Goal: Contribute content: Add original content to the website for others to see

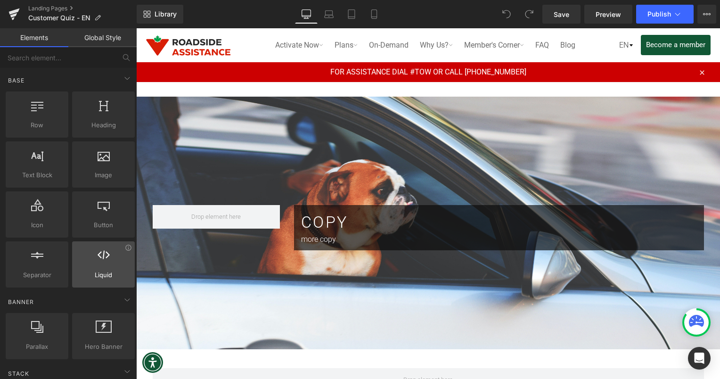
click at [93, 275] on span "Liquid" at bounding box center [103, 275] width 57 height 10
click at [108, 266] on div at bounding box center [103, 259] width 57 height 21
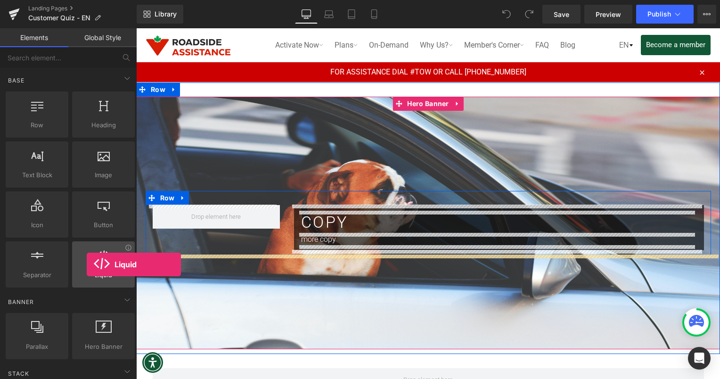
drag, startPoint x: 108, startPoint y: 266, endPoint x: 87, endPoint y: 265, distance: 21.3
click at [87, 265] on div at bounding box center [103, 259] width 57 height 21
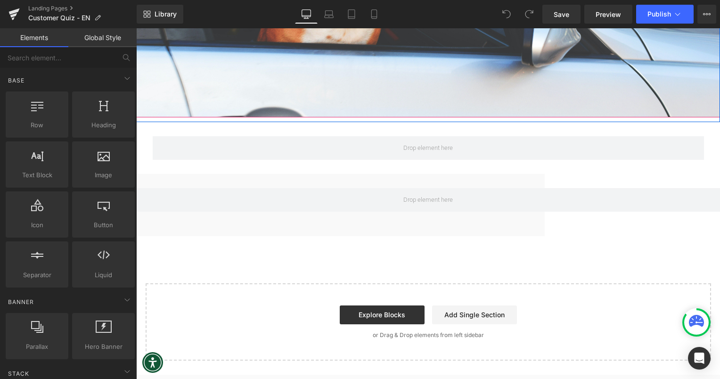
scroll to position [264, 0]
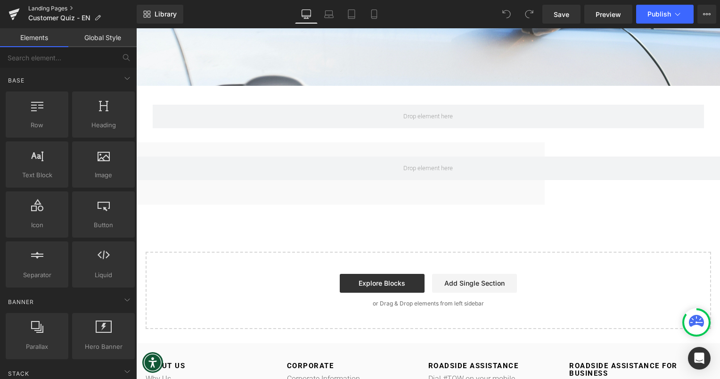
click at [75, 10] on link "Landing Pages" at bounding box center [82, 9] width 108 height 8
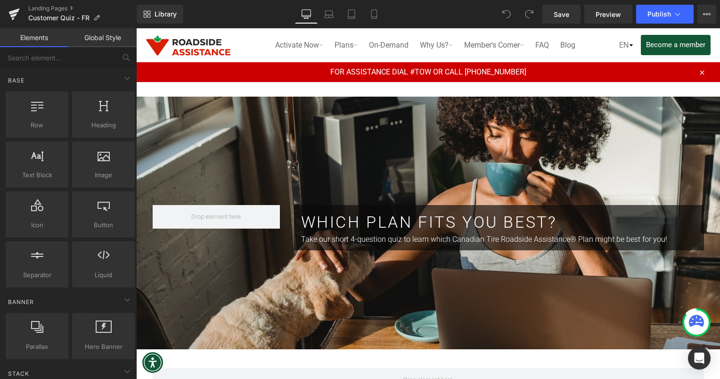
scroll to position [1, 0]
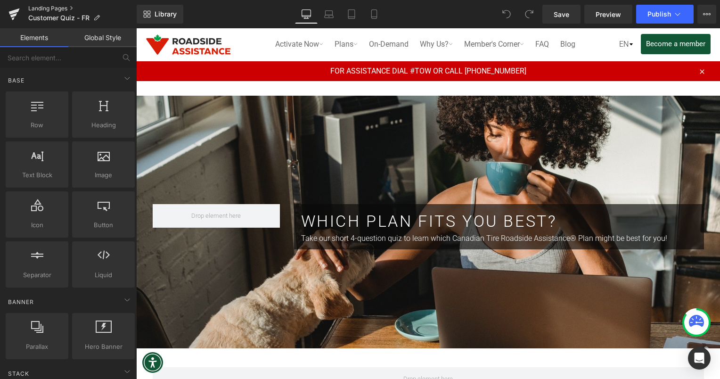
click at [62, 8] on link "Landing Pages" at bounding box center [82, 9] width 108 height 8
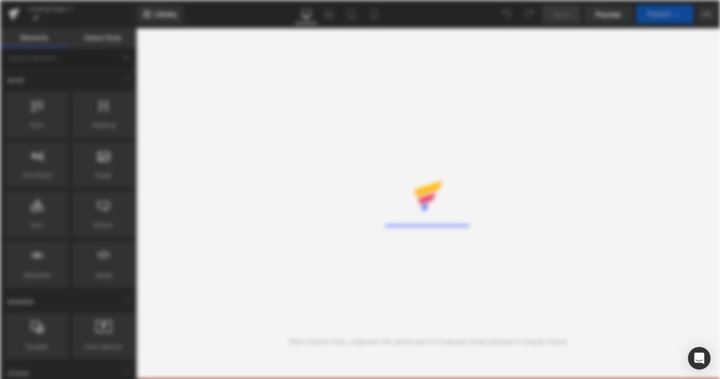
click at [67, 15] on div "Rendering Content" at bounding box center [360, 189] width 720 height 379
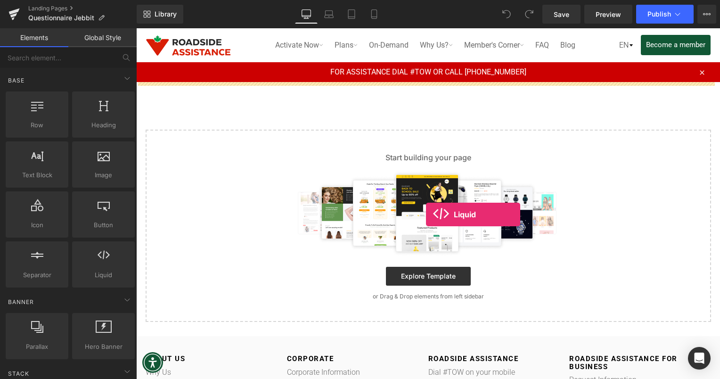
drag, startPoint x: 251, startPoint y: 296, endPoint x: 426, endPoint y: 215, distance: 193.0
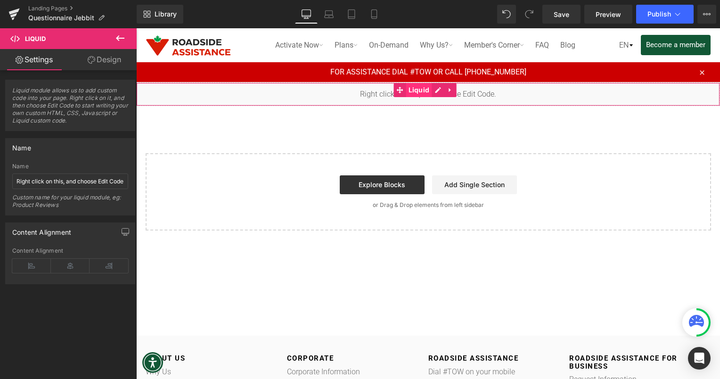
click at [410, 88] on span "Liquid" at bounding box center [419, 90] width 26 height 14
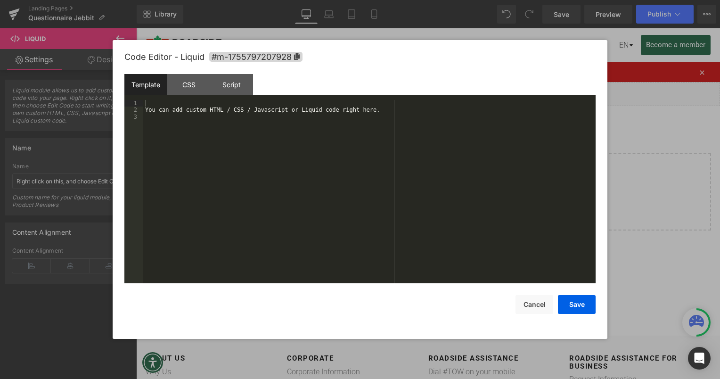
click at [434, 93] on div "Liquid" at bounding box center [428, 95] width 584 height 24
click at [275, 118] on div "You can add custom HTML / CSS / Javascript or Liquid code right here." at bounding box center [369, 198] width 453 height 197
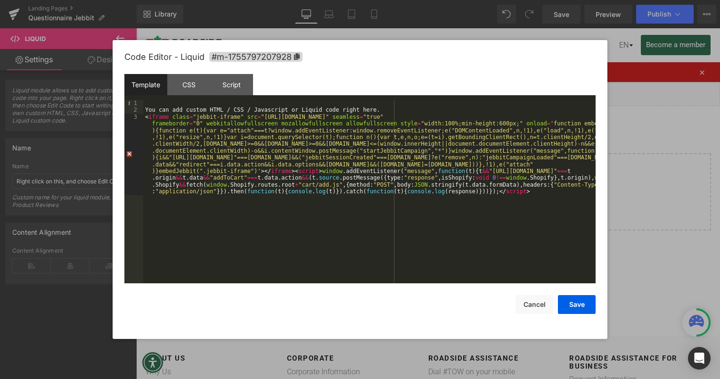
click at [143, 118] on div "You can add custom HTML / CSS / Javascript or Liquid code right here. < iframe …" at bounding box center [369, 236] width 453 height 272
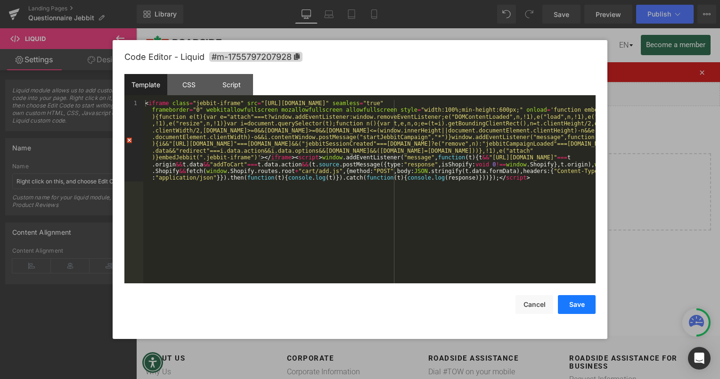
click at [587, 305] on button "Save" at bounding box center [577, 304] width 38 height 19
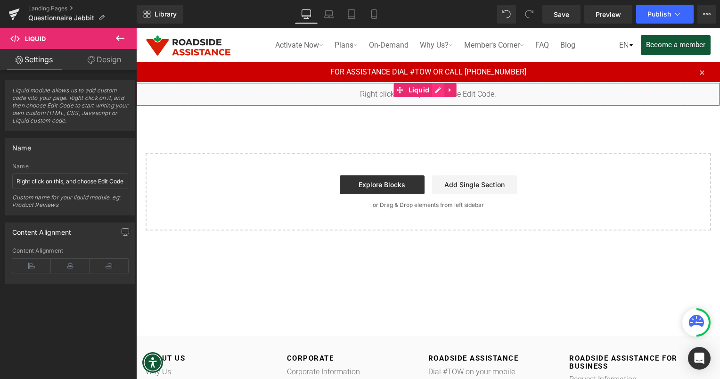
click at [436, 91] on div "Liquid" at bounding box center [428, 95] width 584 height 24
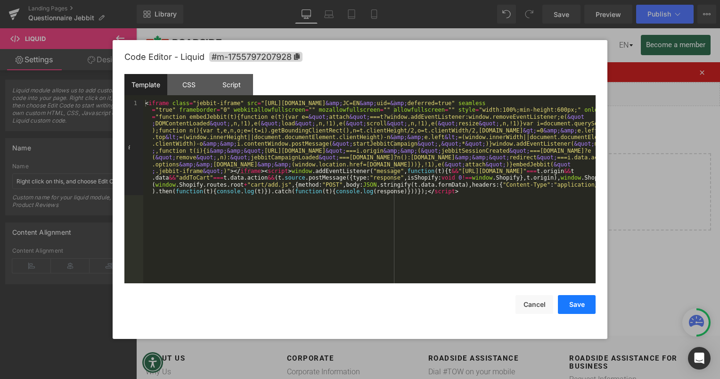
click at [580, 307] on button "Save" at bounding box center [577, 304] width 38 height 19
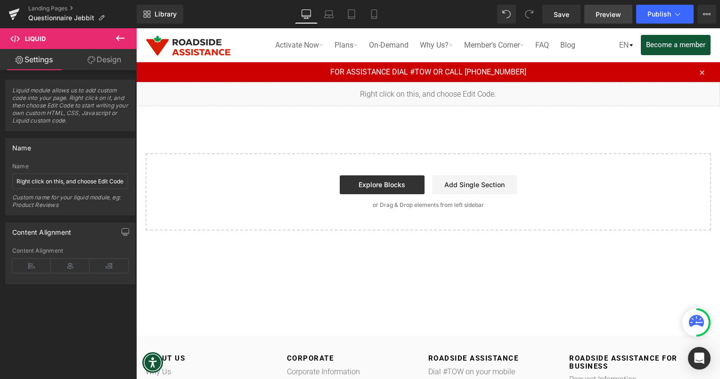
click at [596, 15] on link "Preview" at bounding box center [609, 14] width 48 height 19
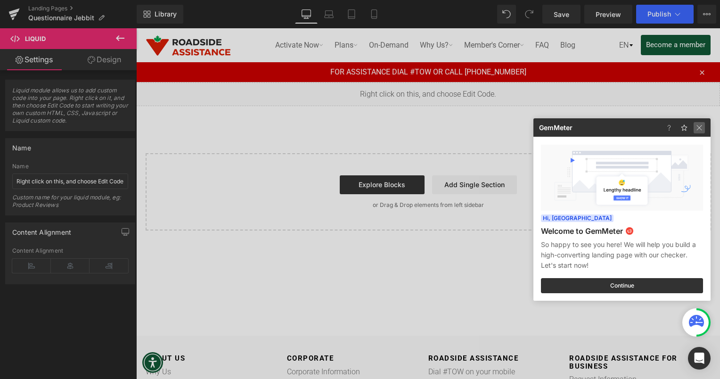
click at [704, 128] on img at bounding box center [699, 127] width 11 height 11
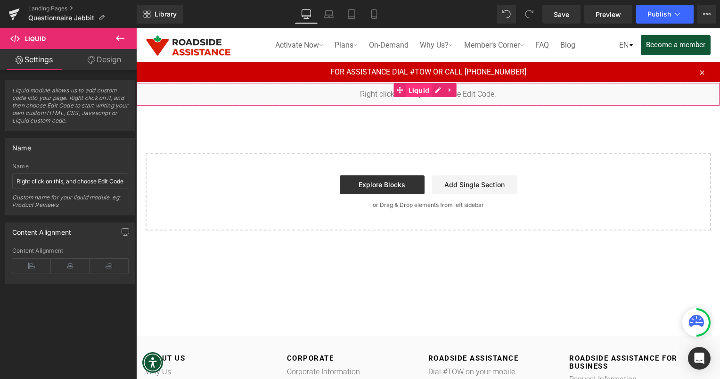
click at [415, 89] on span "Liquid" at bounding box center [419, 90] width 26 height 14
click at [436, 89] on div "Liquid" at bounding box center [428, 95] width 584 height 24
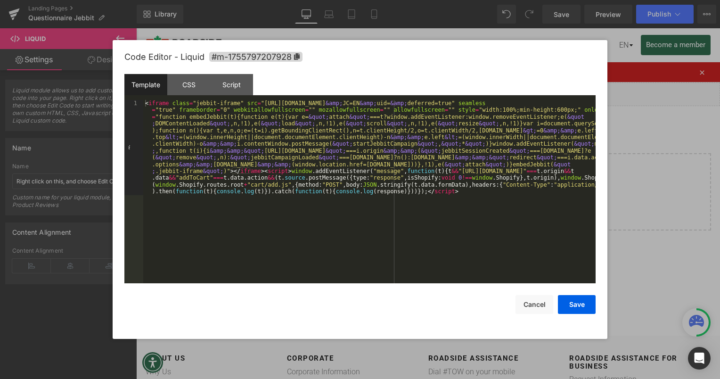
click at [441, 209] on div "< iframe class = "jebbit-iframe" src = "https://roadsideassistant.jebbit.com/ie…" at bounding box center [369, 286] width 453 height 373
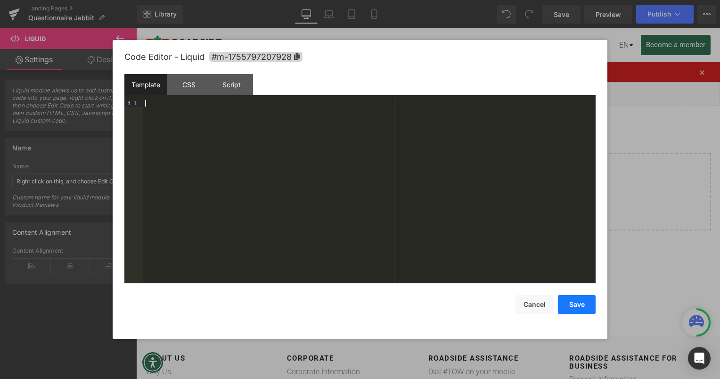
click at [580, 306] on button "Save" at bounding box center [577, 304] width 38 height 19
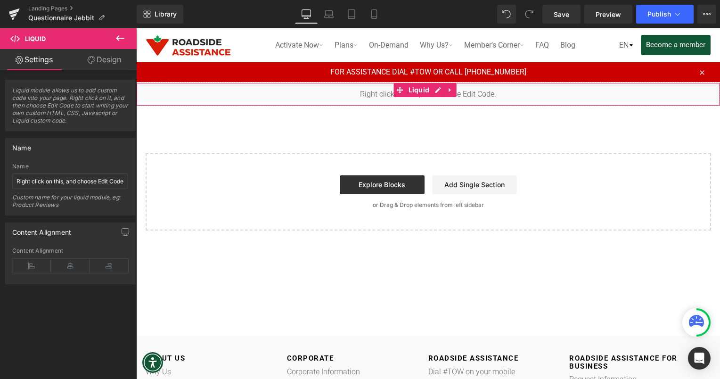
click at [436, 90] on div "Liquid" at bounding box center [428, 95] width 584 height 24
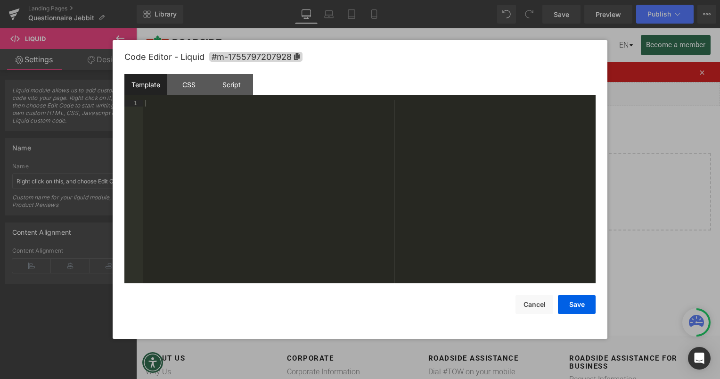
click at [211, 116] on div at bounding box center [369, 198] width 453 height 197
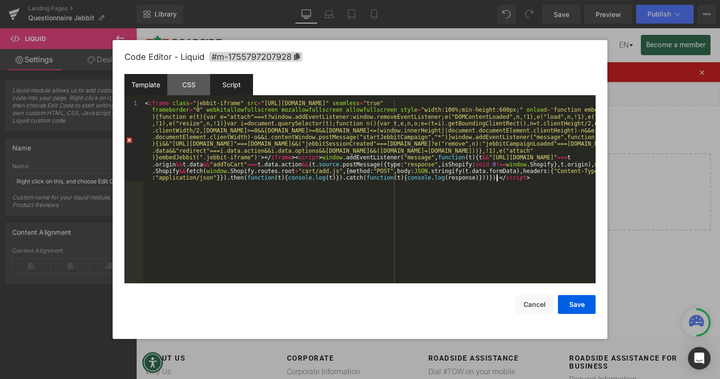
click at [231, 83] on div "Script" at bounding box center [231, 84] width 43 height 21
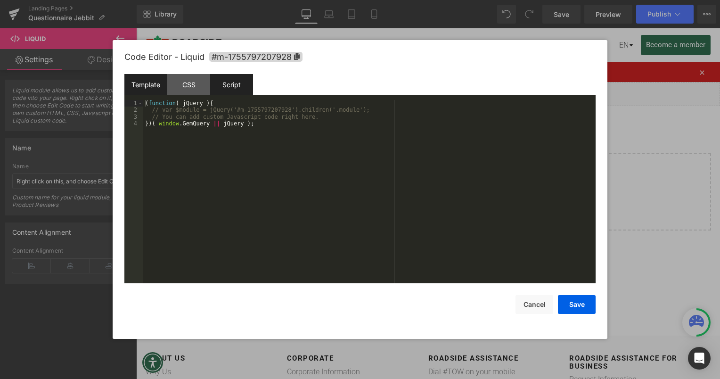
click at [155, 89] on div "Template" at bounding box center [145, 84] width 43 height 21
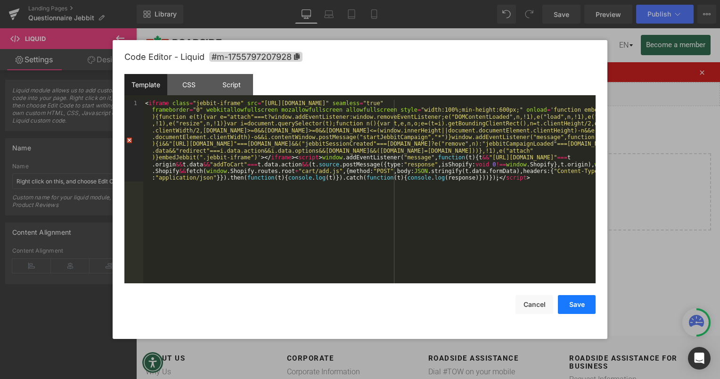
click at [577, 306] on button "Save" at bounding box center [577, 304] width 38 height 19
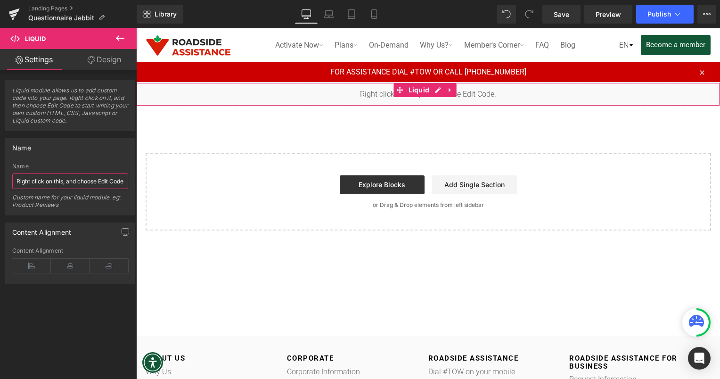
click at [87, 179] on input "Right click on this, and choose Edit Code." at bounding box center [70, 182] width 116 height 16
click at [98, 180] on input "Right click on this, and choose Edit Code." at bounding box center [70, 182] width 116 height 16
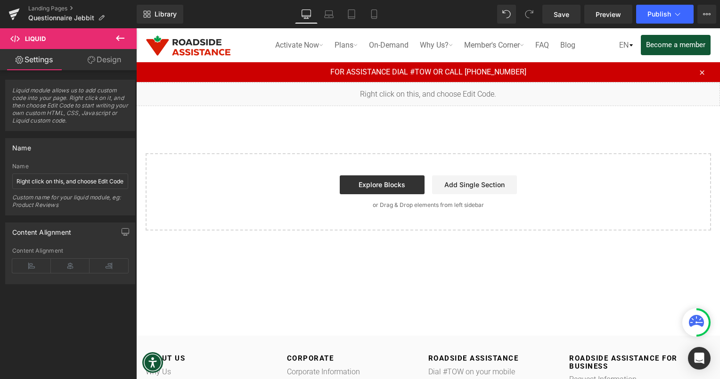
click at [127, 37] on button at bounding box center [120, 38] width 33 height 21
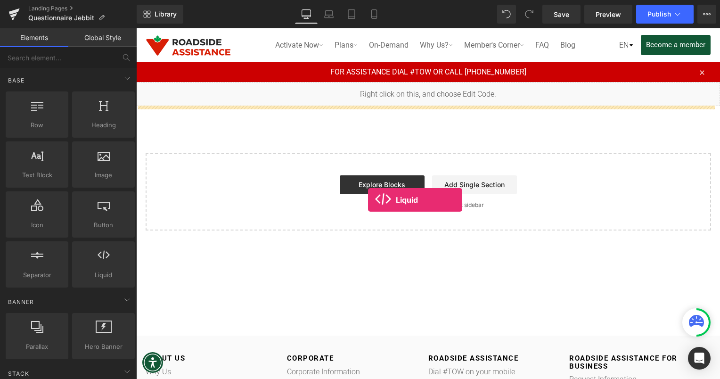
drag, startPoint x: 232, startPoint y: 285, endPoint x: 368, endPoint y: 200, distance: 160.1
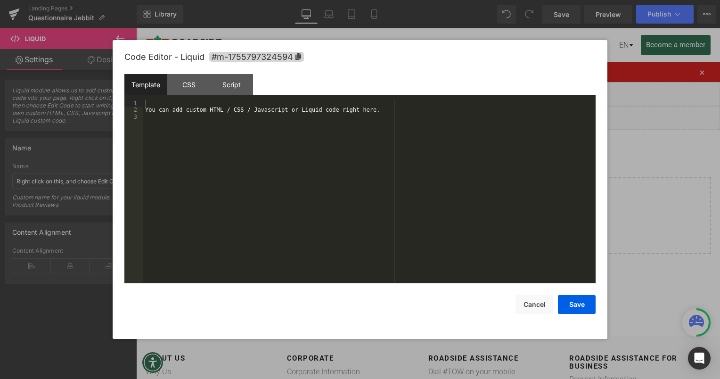
click at [438, 115] on icon at bounding box center [435, 114] width 5 height 6
click at [378, 112] on div "You can add custom HTML / CSS / Javascript or Liquid code right here." at bounding box center [369, 198] width 453 height 197
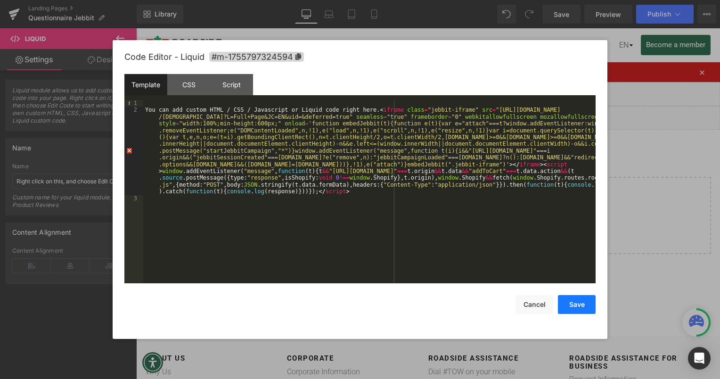
click at [568, 303] on button "Save" at bounding box center [577, 304] width 38 height 19
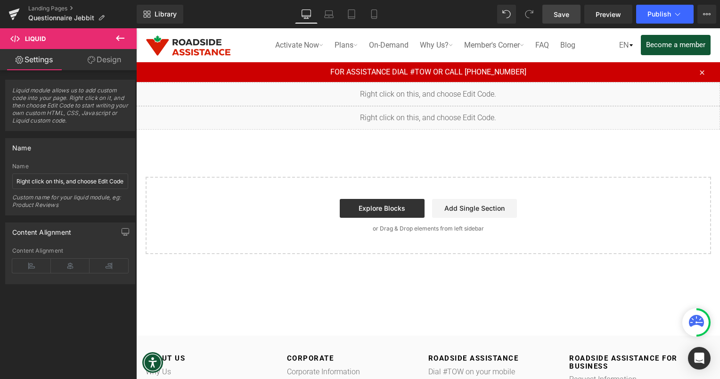
click at [568, 16] on span "Save" at bounding box center [562, 14] width 16 height 10
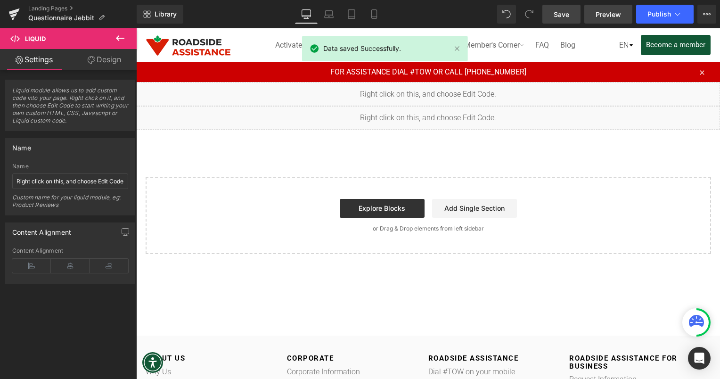
click at [604, 13] on span "Preview" at bounding box center [608, 14] width 25 height 10
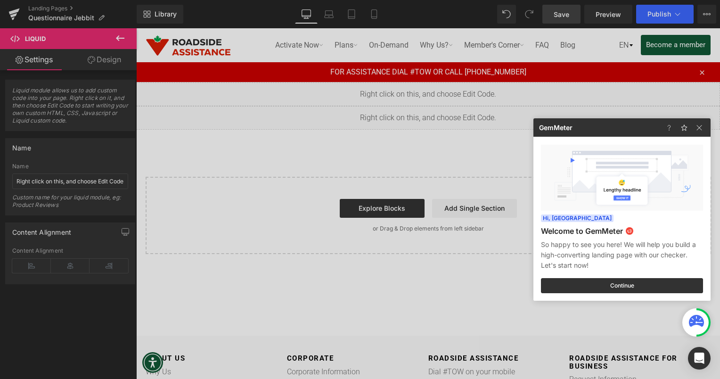
click at [422, 144] on div at bounding box center [360, 189] width 720 height 379
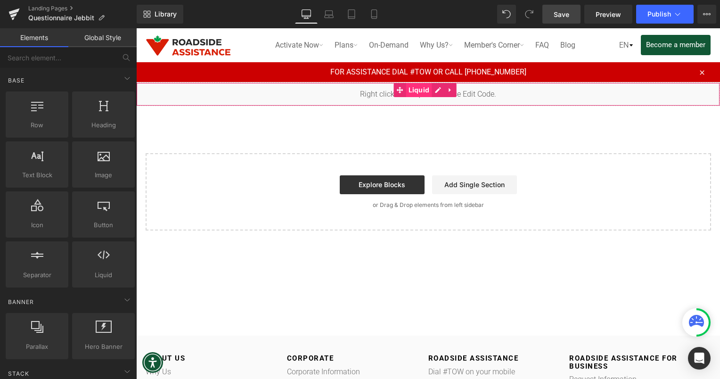
click at [424, 89] on span "Liquid" at bounding box center [419, 90] width 26 height 14
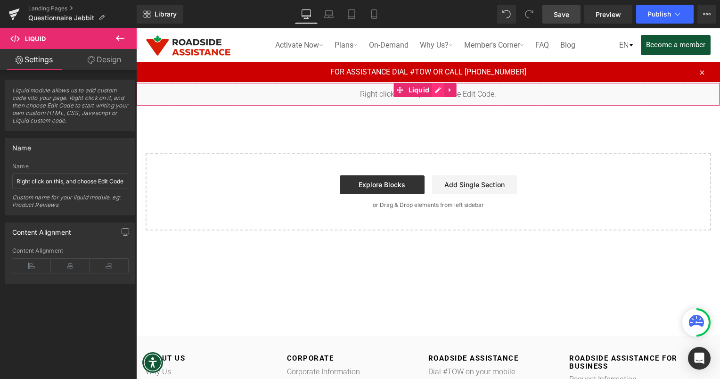
click at [432, 92] on div "Liquid" at bounding box center [428, 95] width 584 height 24
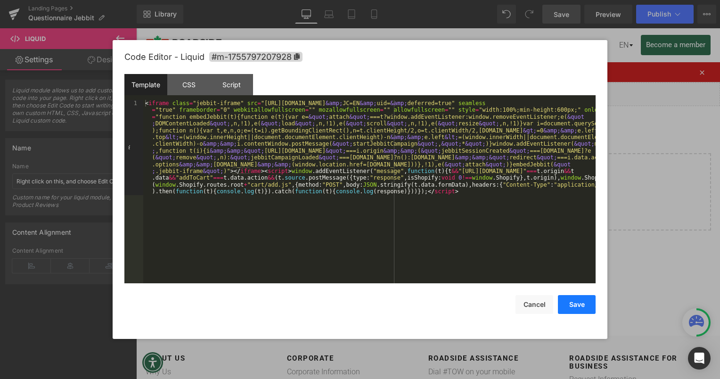
click at [575, 308] on button "Save" at bounding box center [577, 304] width 38 height 19
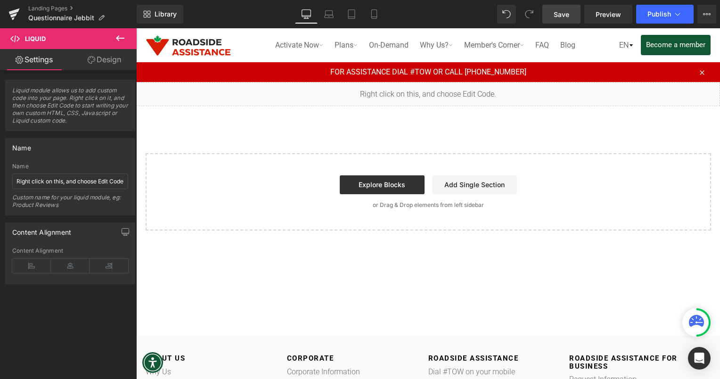
click at [569, 9] on span "Save" at bounding box center [562, 14] width 16 height 10
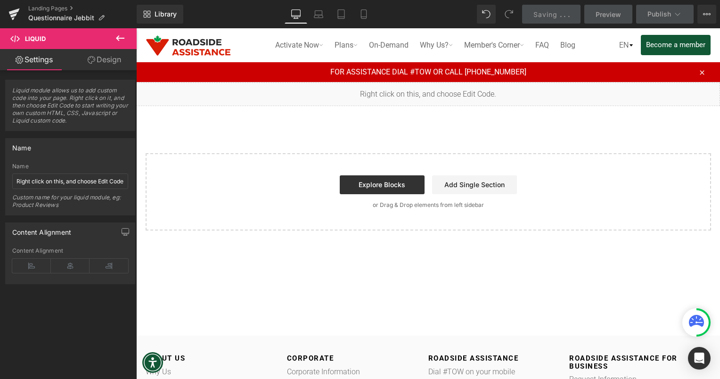
click at [569, 10] on span "." at bounding box center [569, 14] width 2 height 8
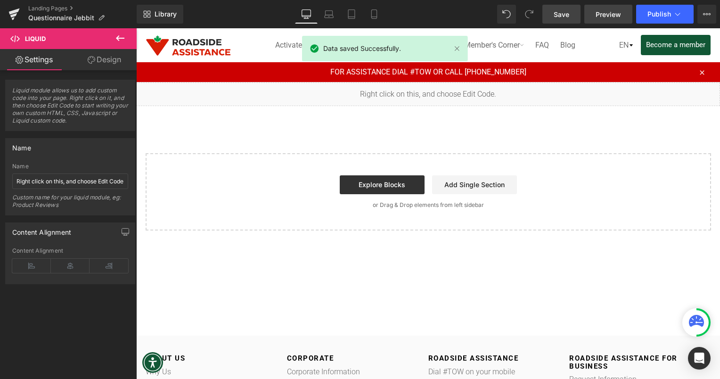
click at [612, 8] on link "Preview" at bounding box center [609, 14] width 48 height 19
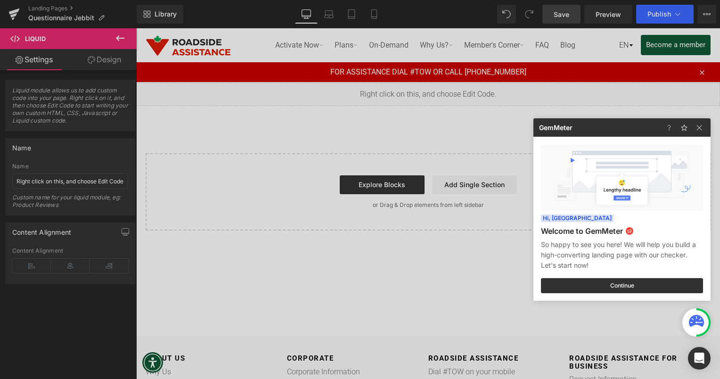
click at [549, 108] on div at bounding box center [360, 189] width 720 height 379
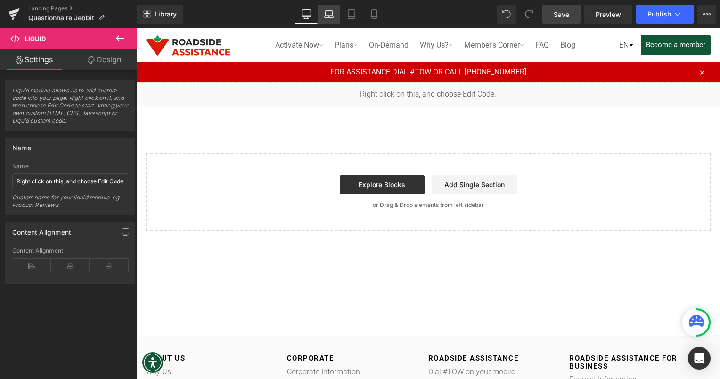
click at [329, 13] on icon at bounding box center [328, 13] width 9 height 9
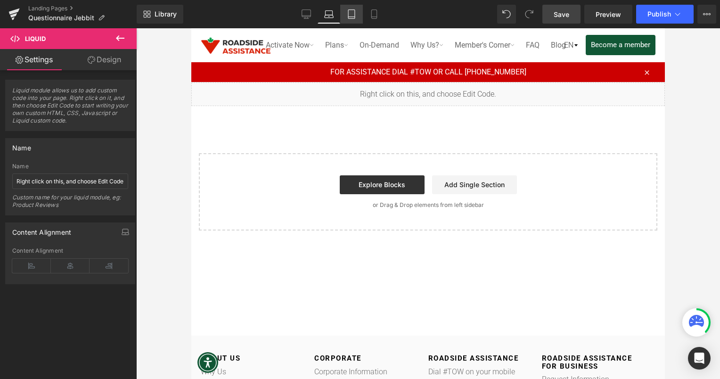
click at [344, 13] on link "Tablet" at bounding box center [351, 14] width 23 height 19
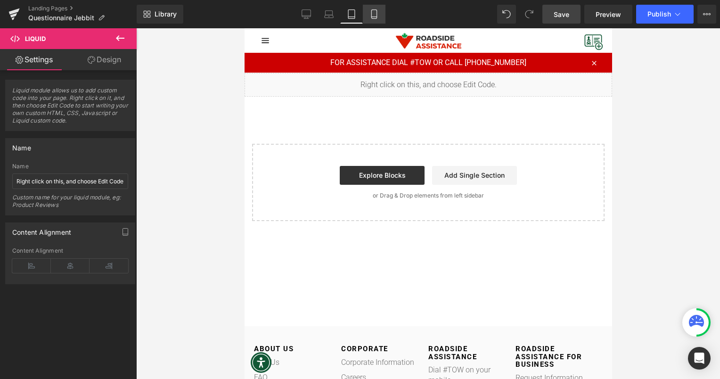
click at [374, 15] on icon at bounding box center [374, 13] width 9 height 9
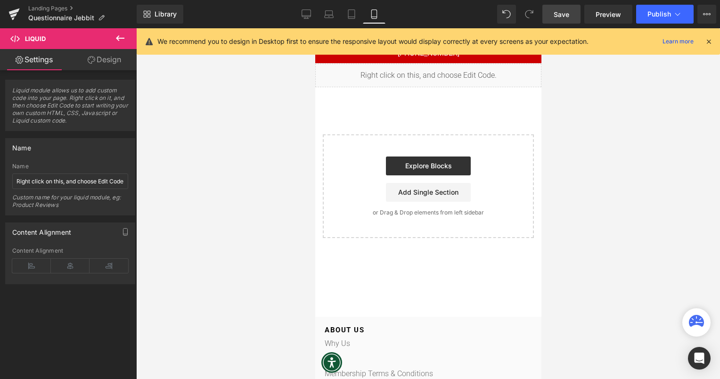
scroll to position [20, 0]
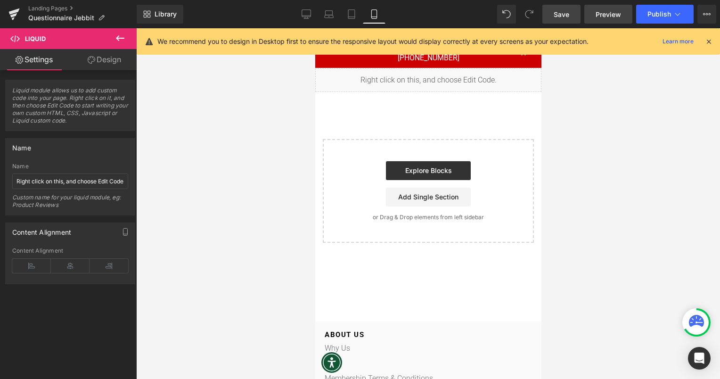
click at [620, 15] on span "Preview" at bounding box center [608, 14] width 25 height 10
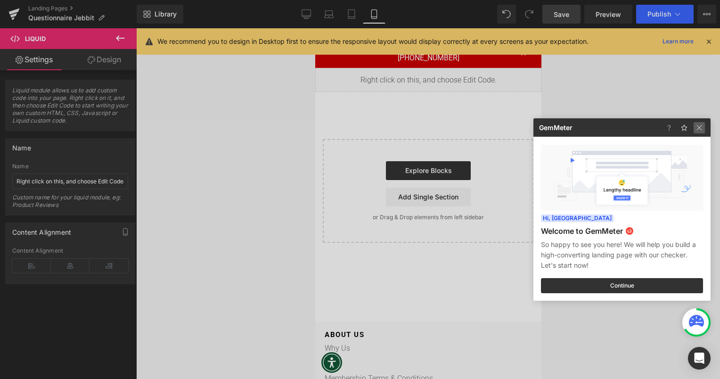
click at [699, 128] on img at bounding box center [699, 127] width 11 height 11
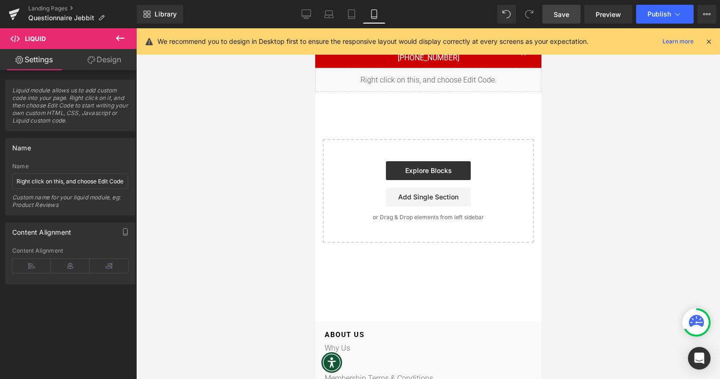
click at [64, 4] on div "Landing Pages Questionnaire Jebbit" at bounding box center [68, 14] width 137 height 28
click at [63, 8] on link "Landing Pages" at bounding box center [82, 9] width 108 height 8
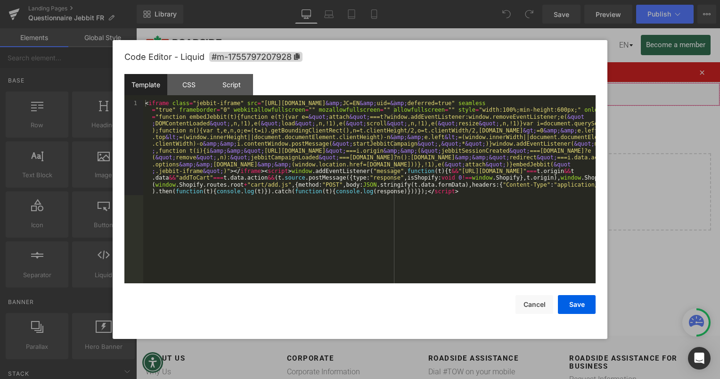
click at [435, 89] on icon at bounding box center [438, 90] width 7 height 7
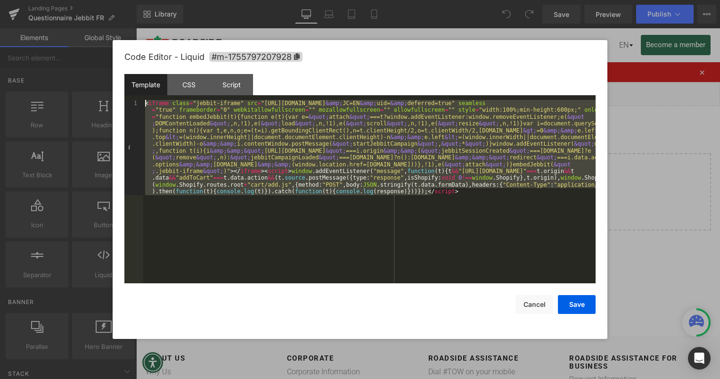
drag, startPoint x: 443, startPoint y: 196, endPoint x: 122, endPoint y: 87, distance: 339.7
click at [122, 87] on div "Code Editor - Liquid #m-1755797207928 Template CSS Script Data 1 < iframe class…" at bounding box center [360, 189] width 495 height 299
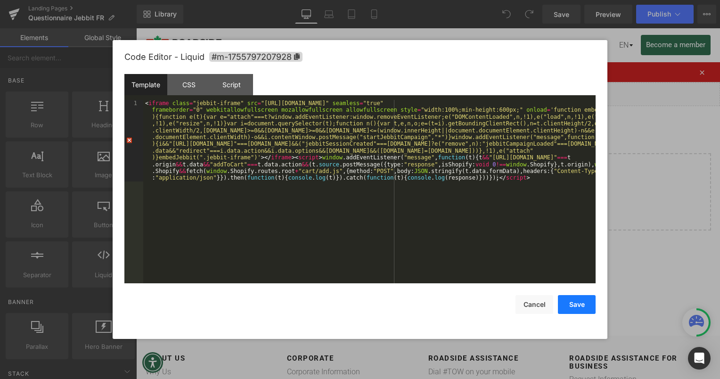
click at [574, 302] on button "Save" at bounding box center [577, 304] width 38 height 19
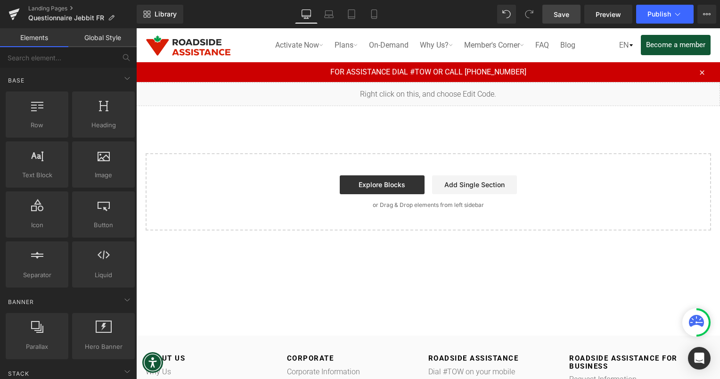
click at [557, 15] on span "Save" at bounding box center [562, 14] width 16 height 10
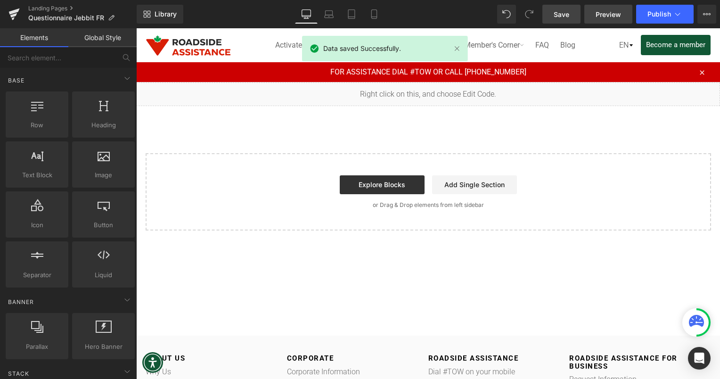
click at [597, 16] on span "Preview" at bounding box center [608, 14] width 25 height 10
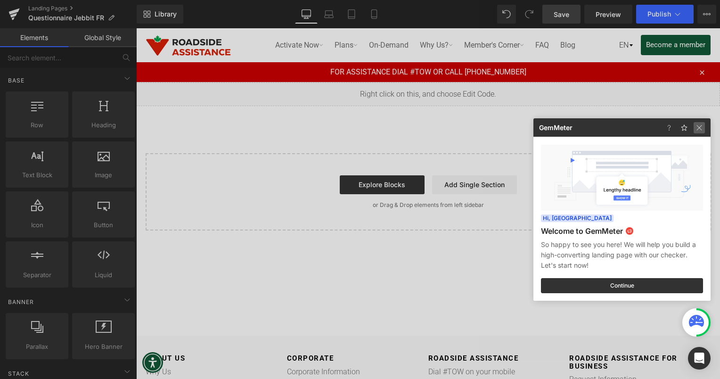
click at [701, 130] on img at bounding box center [699, 127] width 11 height 11
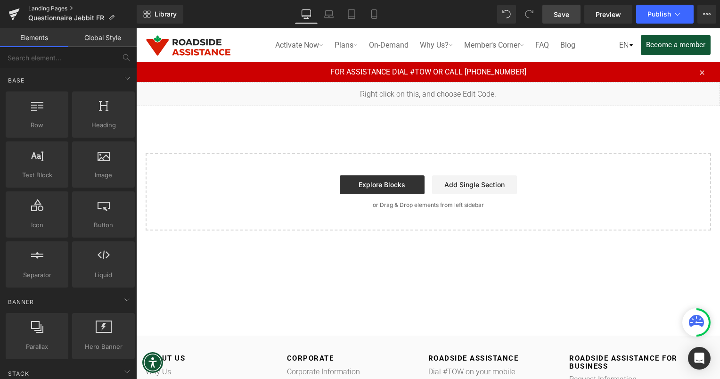
click at [60, 7] on link "Landing Pages" at bounding box center [82, 9] width 108 height 8
